Goal: Information Seeking & Learning: Learn about a topic

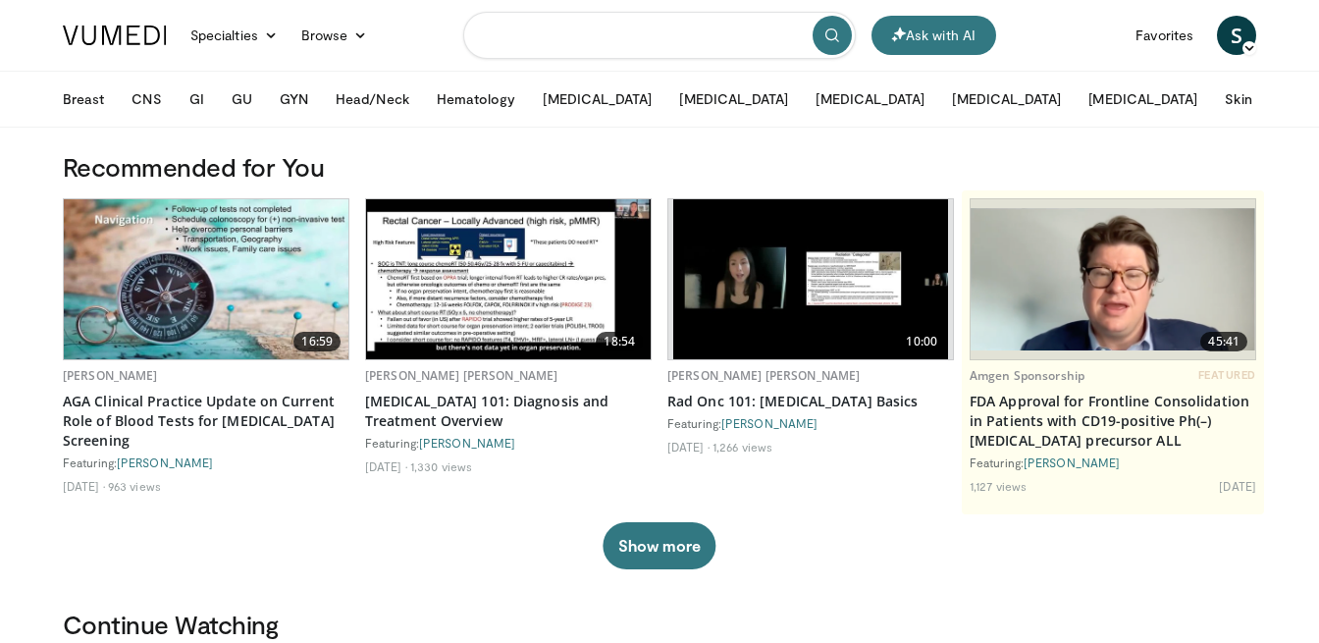
click at [581, 41] on input "Search topics, interventions" at bounding box center [659, 35] width 393 height 47
type input "**********"
click at [835, 34] on icon "submit" at bounding box center [832, 35] width 16 height 16
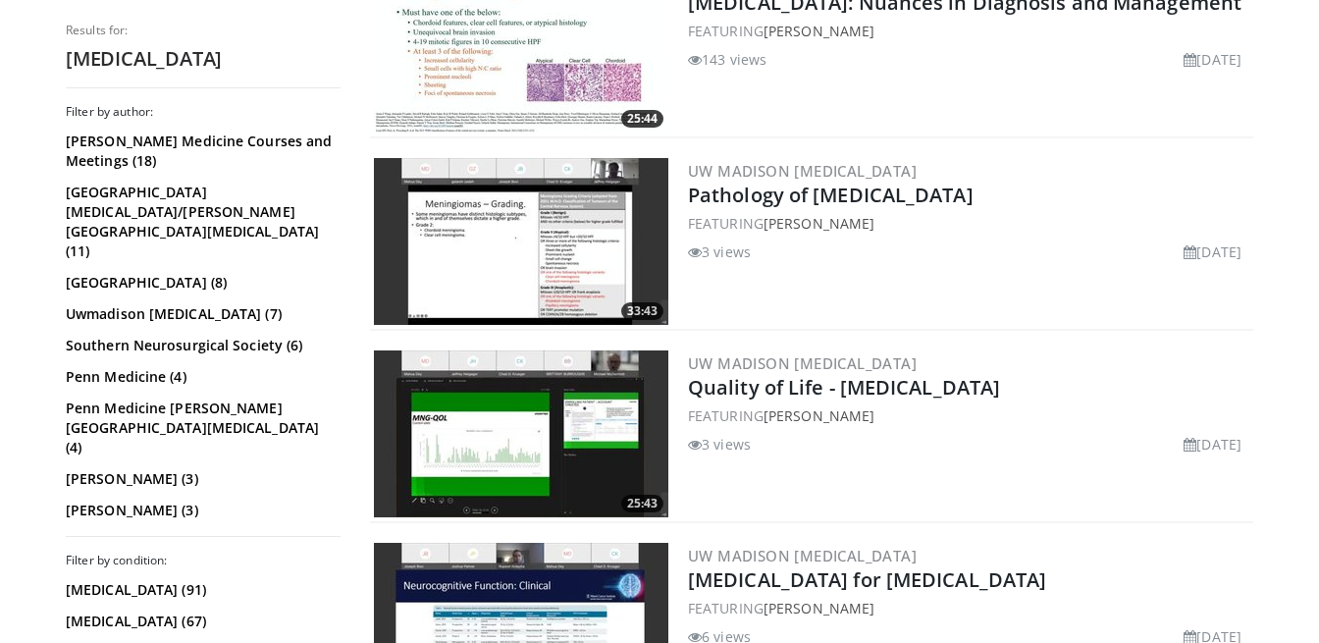
scroll to position [1226, 0]
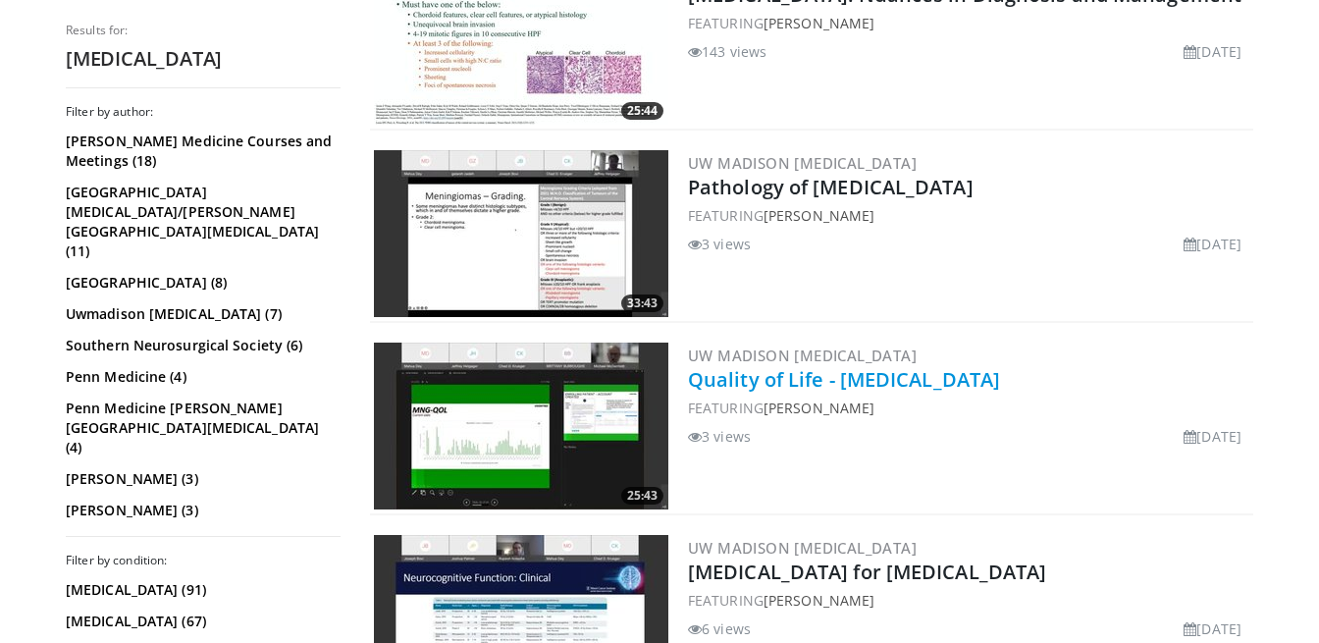
click at [862, 384] on link "Quality of Life - [MEDICAL_DATA]" at bounding box center [844, 379] width 312 height 26
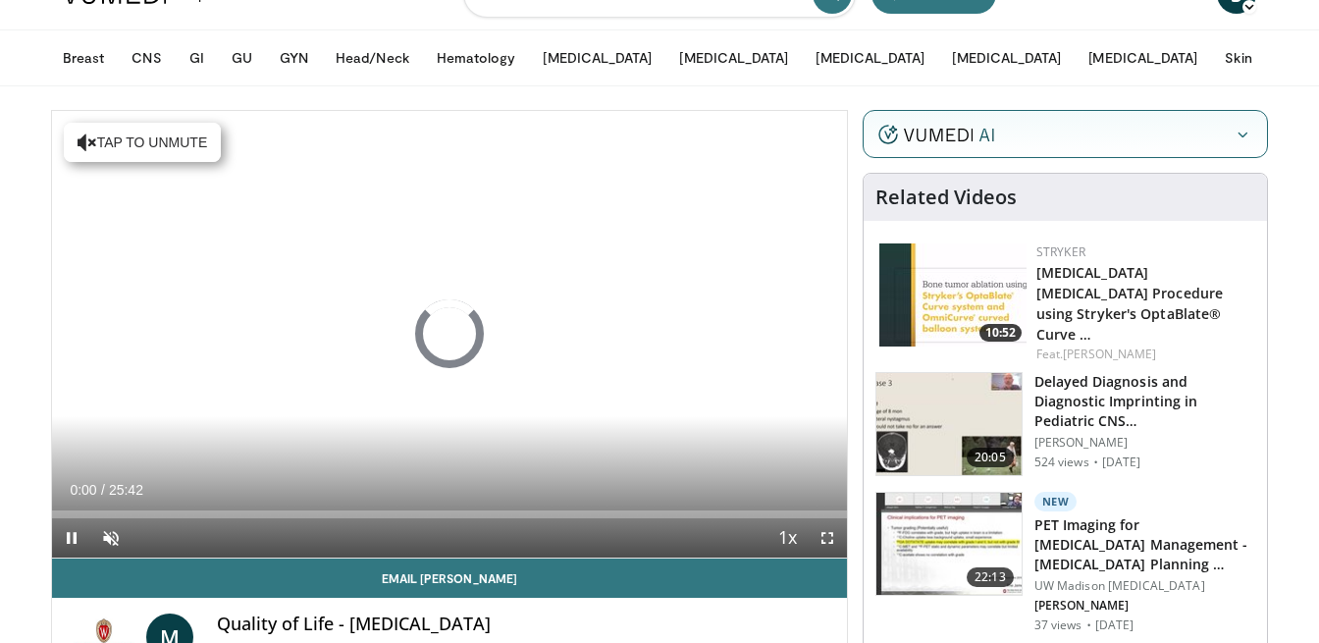
scroll to position [60, 0]
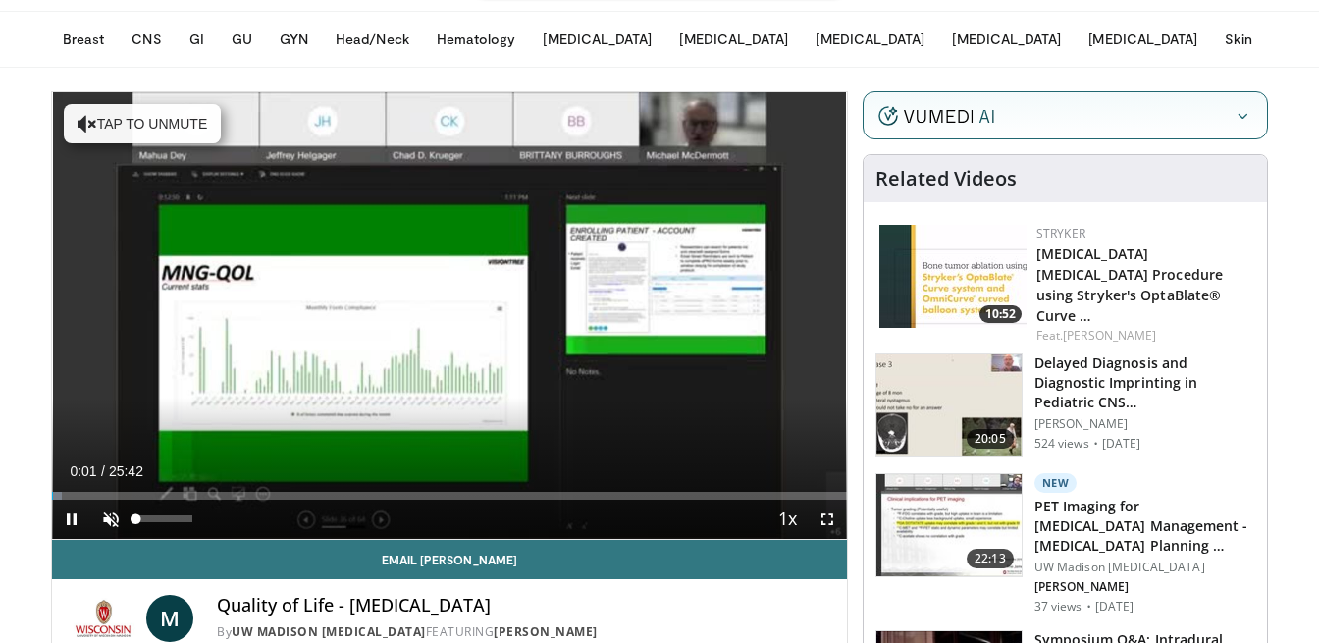
click at [108, 524] on span "Video Player" at bounding box center [110, 518] width 39 height 39
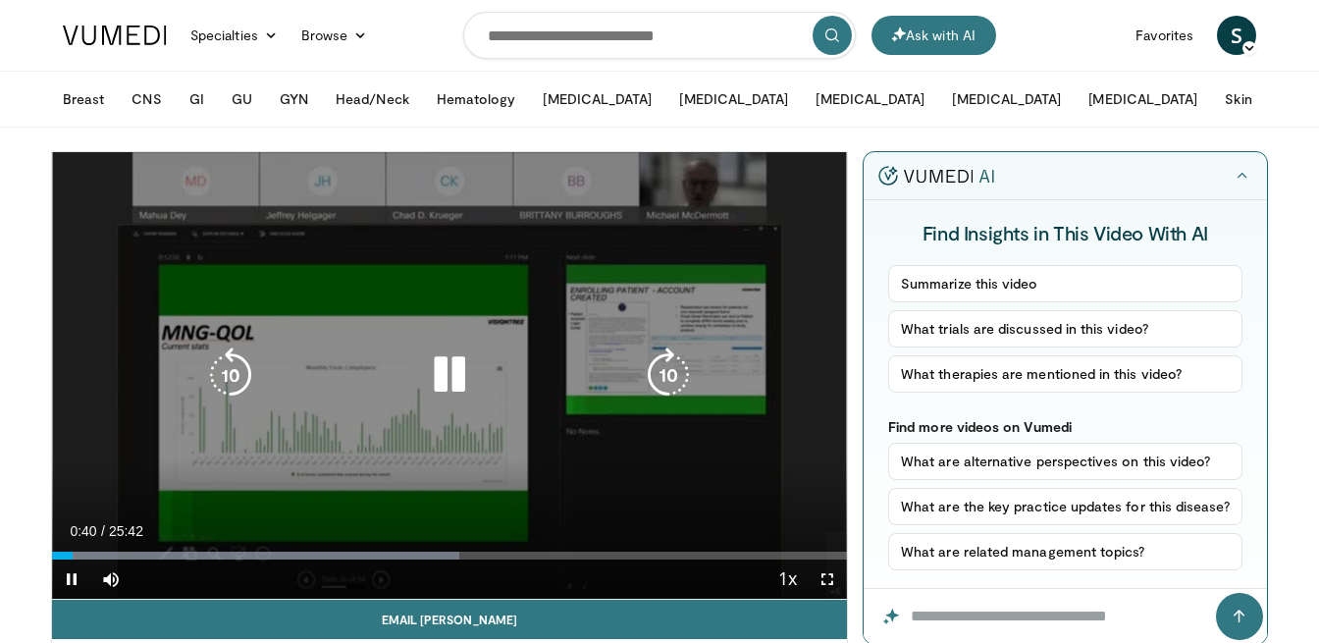
scroll to position [0, 0]
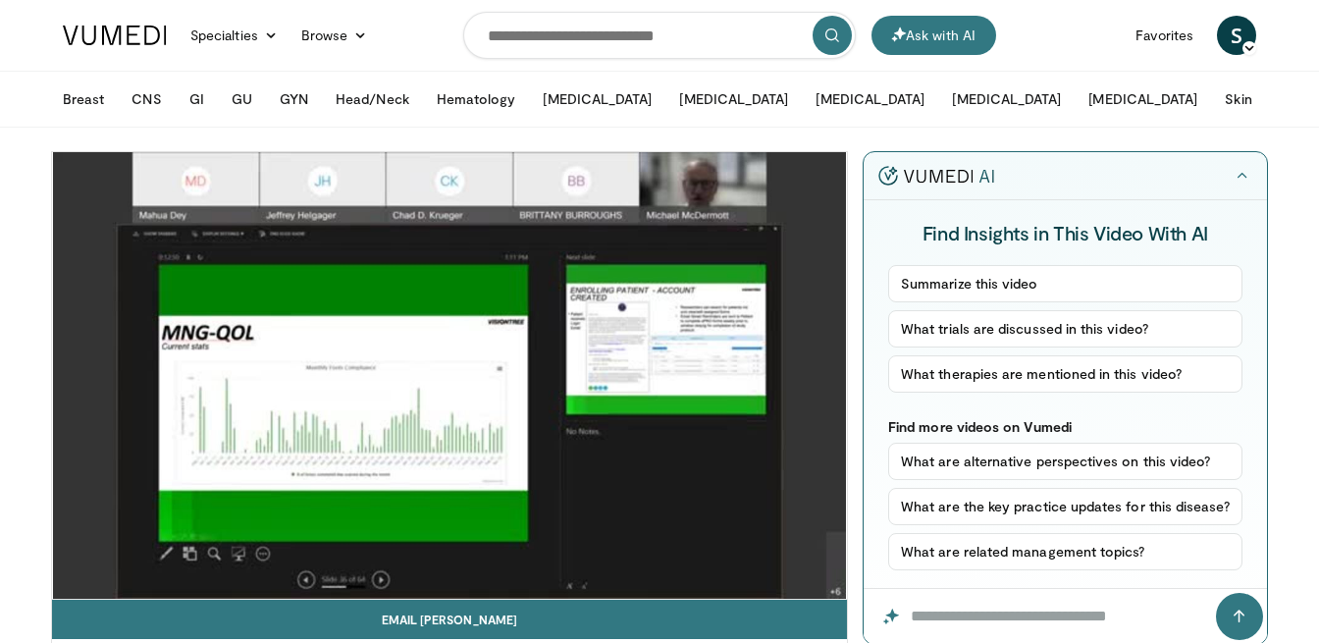
click at [1238, 178] on icon "button" at bounding box center [1242, 176] width 16 height 16
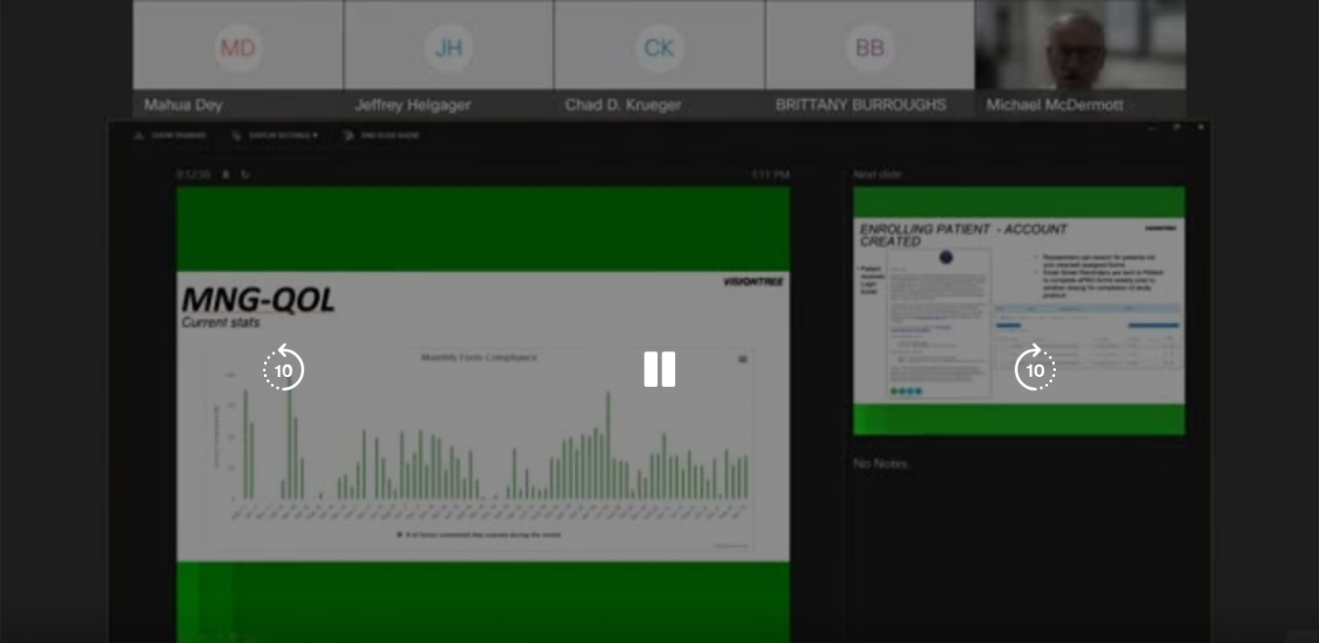
click at [1234, 178] on div "10 seconds Tap to unmute" at bounding box center [659, 370] width 1319 height 741
click at [669, 362] on icon "Video Player" at bounding box center [659, 369] width 55 height 55
